Goal: Task Accomplishment & Management: Use online tool/utility

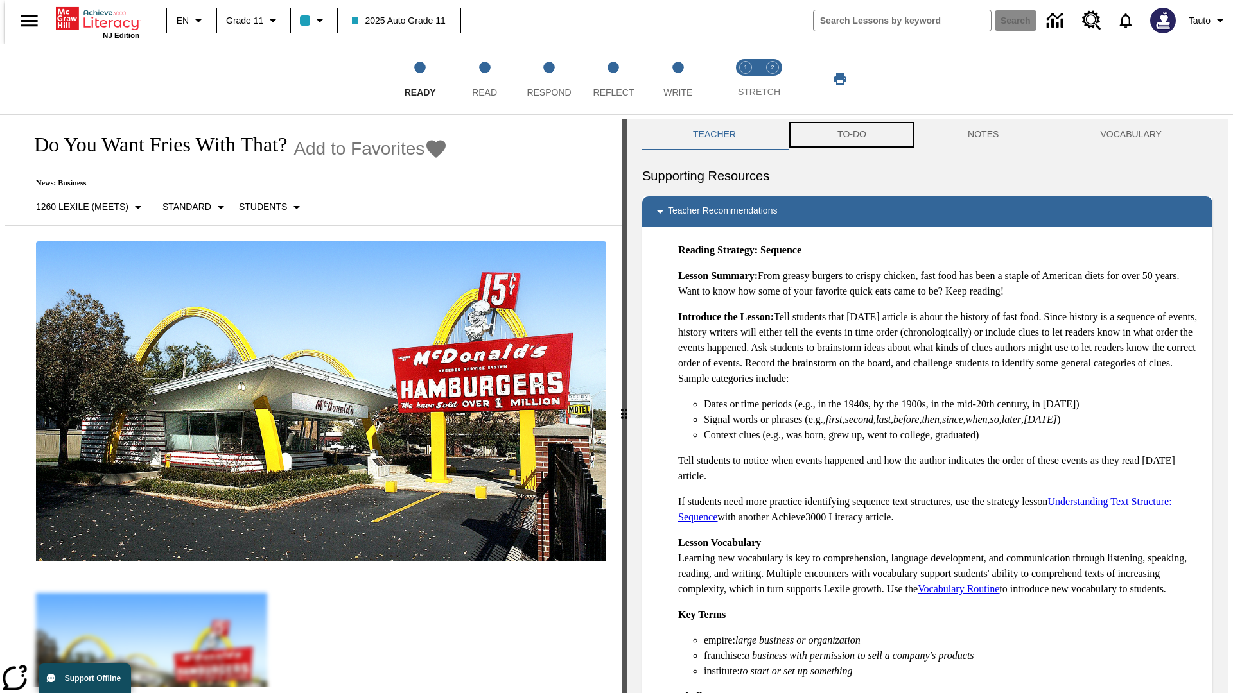
click at [851, 135] on button "TO-DO" at bounding box center [851, 134] width 130 height 31
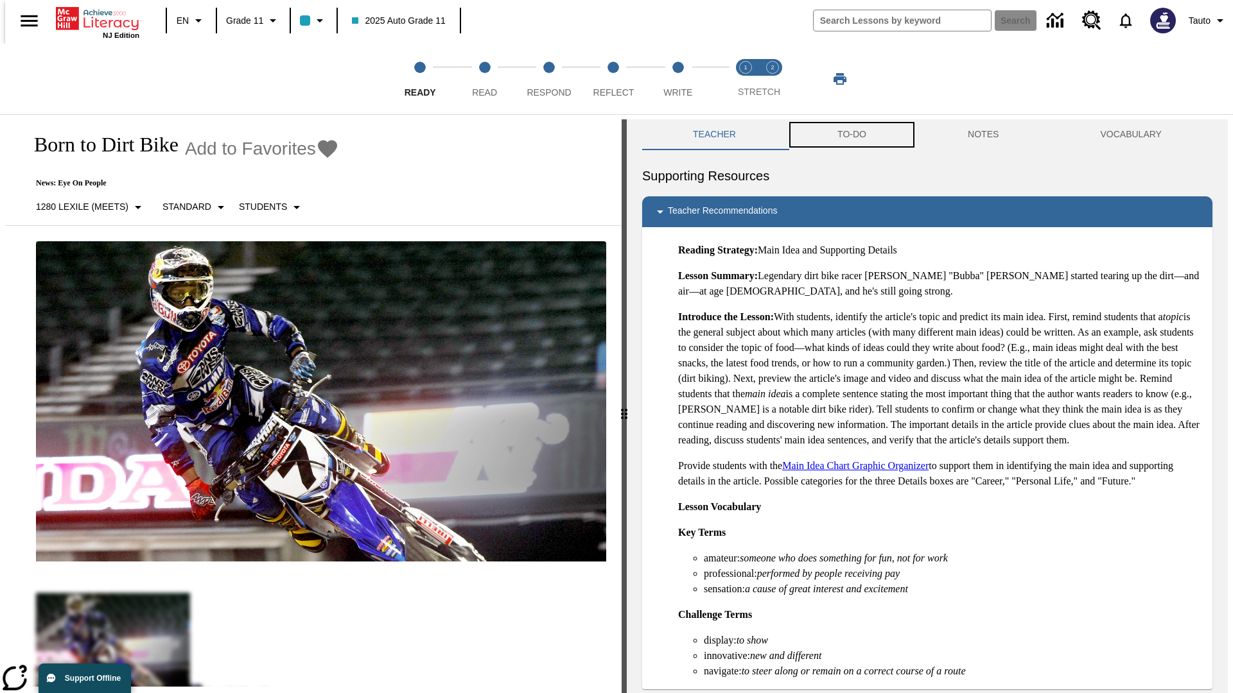
click at [851, 135] on button "TO-DO" at bounding box center [851, 134] width 130 height 31
